Goal: Information Seeking & Learning: Learn about a topic

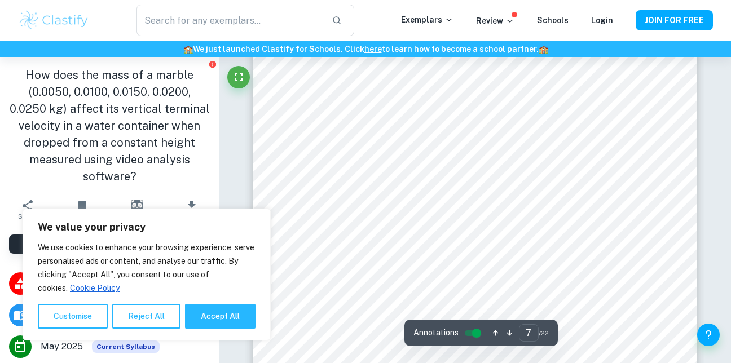
scroll to position [4231, 0]
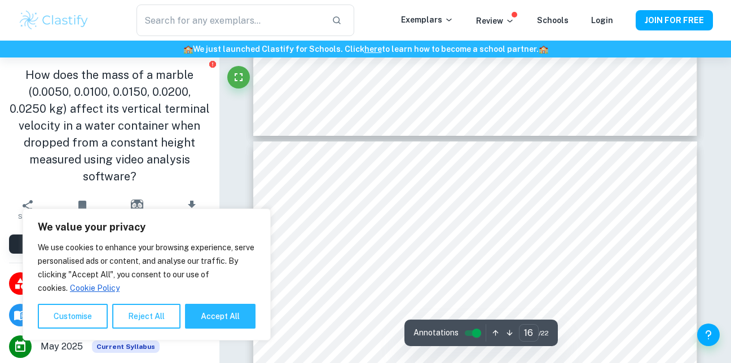
type input "17"
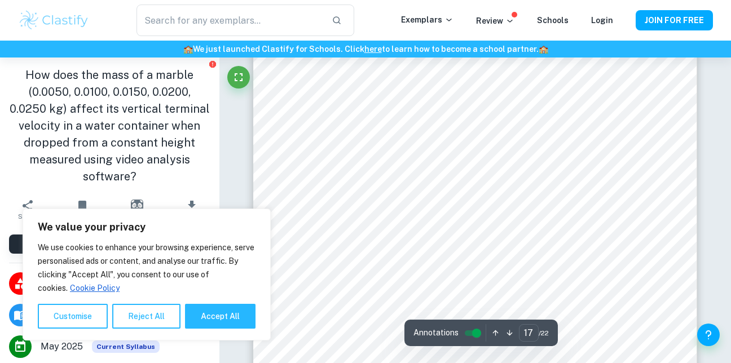
scroll to position [10512, 0]
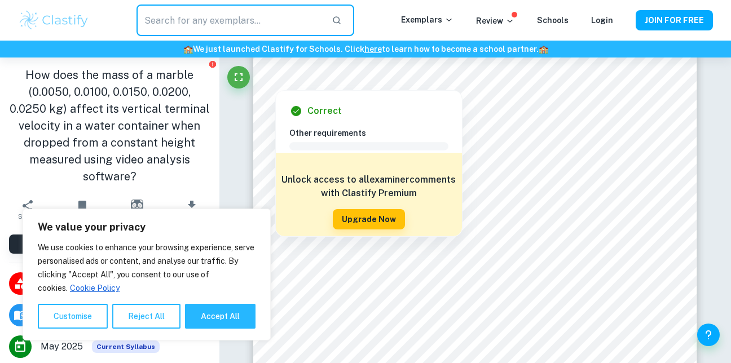
click at [184, 17] on input "text" at bounding box center [230, 21] width 186 height 32
type input "math AA HL"
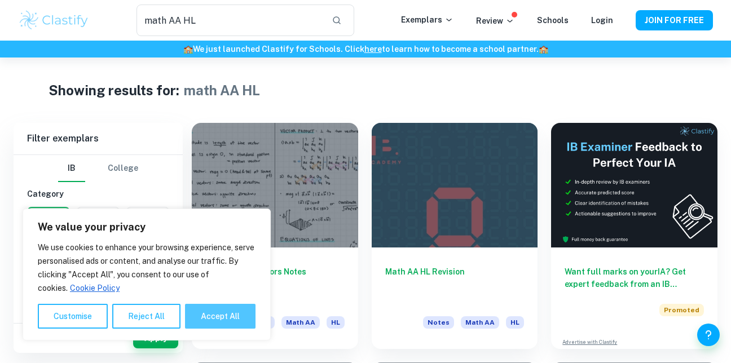
click at [222, 313] on button "Accept All" at bounding box center [220, 316] width 71 height 25
checkbox input "true"
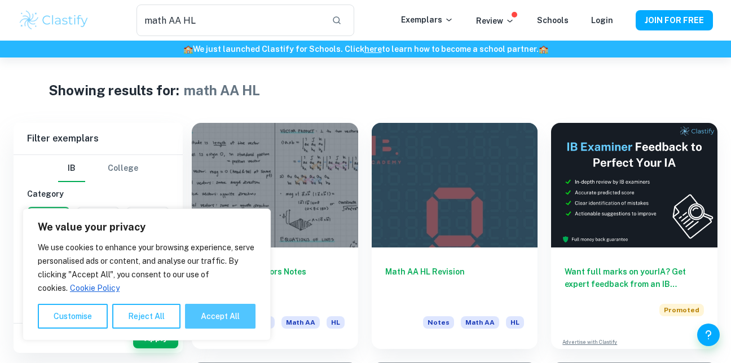
checkbox input "true"
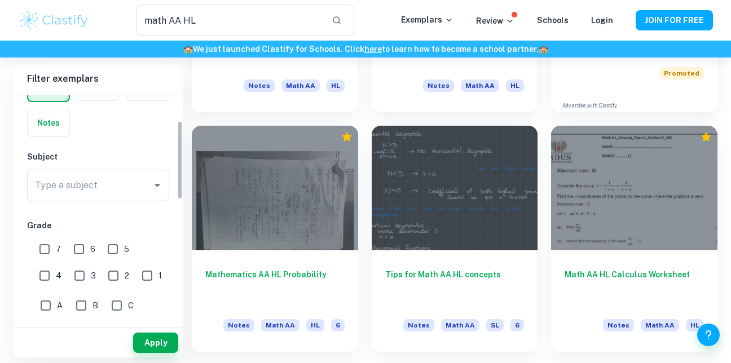
scroll to position [75, 0]
click at [45, 245] on input "7" at bounding box center [44, 249] width 23 height 23
click at [36, 257] on input "7" at bounding box center [44, 249] width 23 height 23
checkbox input "false"
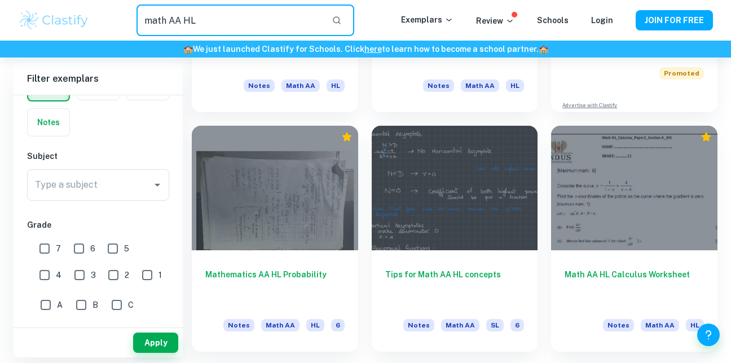
click at [219, 32] on input "math AA HL" at bounding box center [230, 21] width 186 height 32
type input "math AA HL volume"
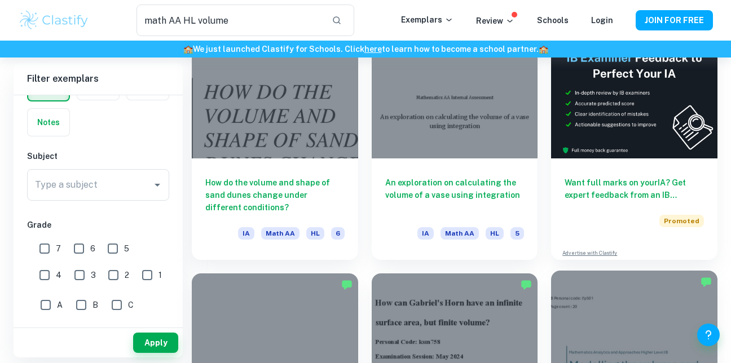
scroll to position [89, 0]
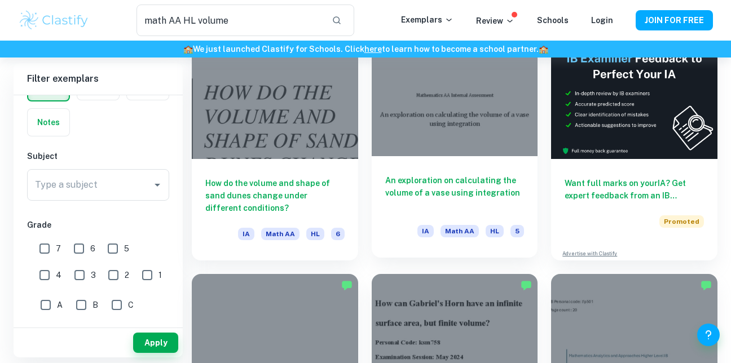
click at [451, 144] on div at bounding box center [455, 94] width 166 height 125
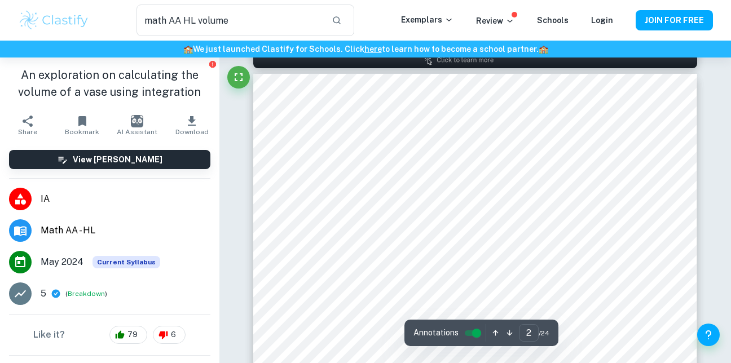
scroll to position [701, 0]
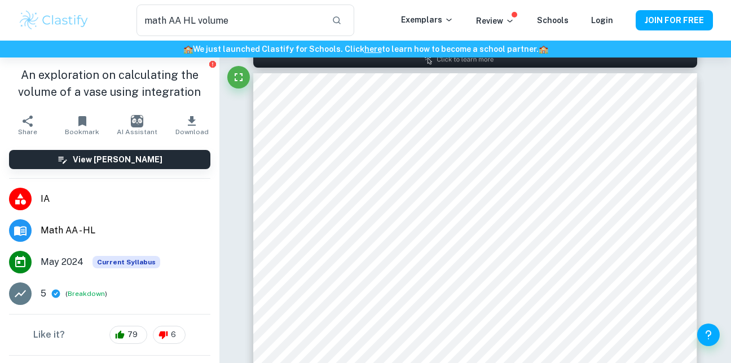
type input "1"
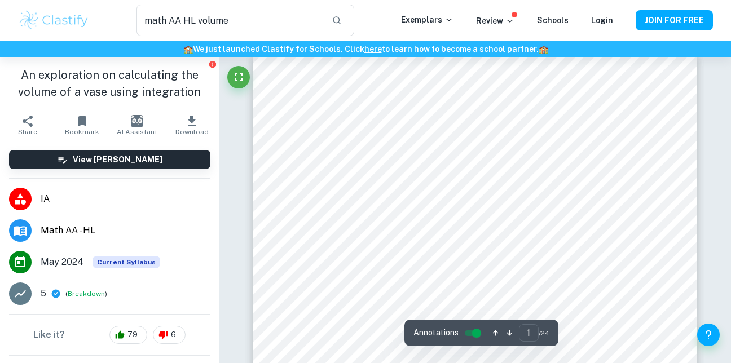
scroll to position [8, 0]
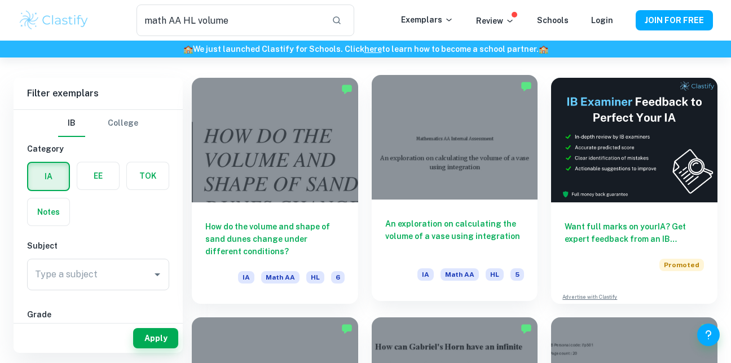
scroll to position [45, 0]
click at [500, 223] on h6 "An exploration on calculating the volume of a vase using integration" at bounding box center [454, 236] width 139 height 37
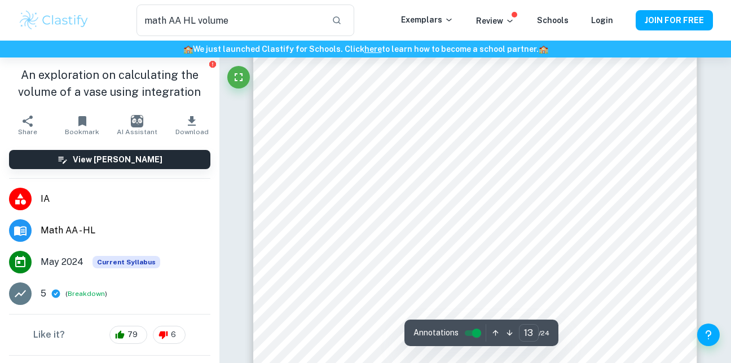
scroll to position [7854, 0]
type input "12"
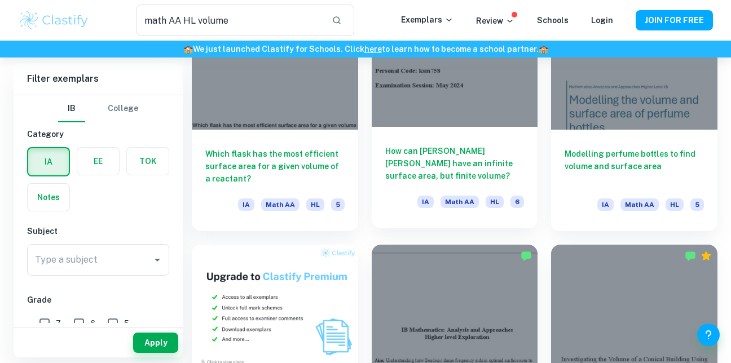
scroll to position [296, 0]
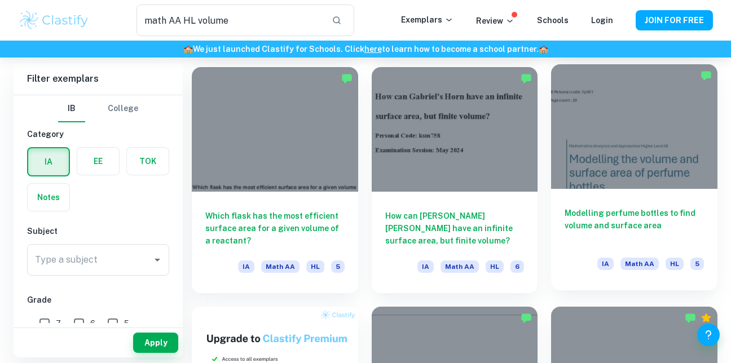
click at [582, 148] on div at bounding box center [634, 126] width 166 height 125
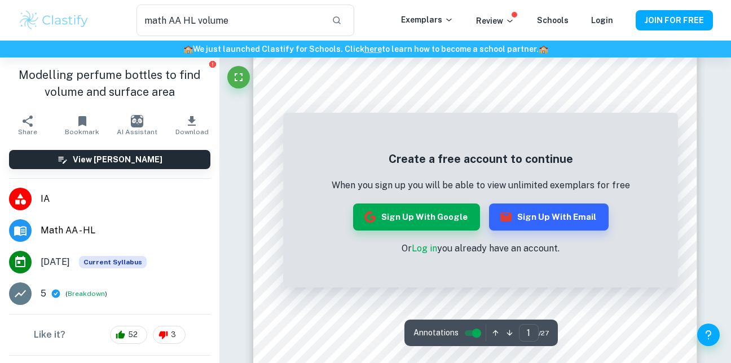
scroll to position [93, 0]
